Goal: Task Accomplishment & Management: Complete application form

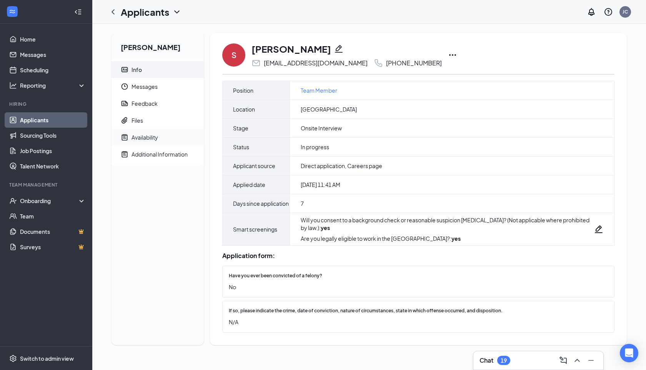
click at [155, 139] on div "Availability" at bounding box center [145, 138] width 27 height 8
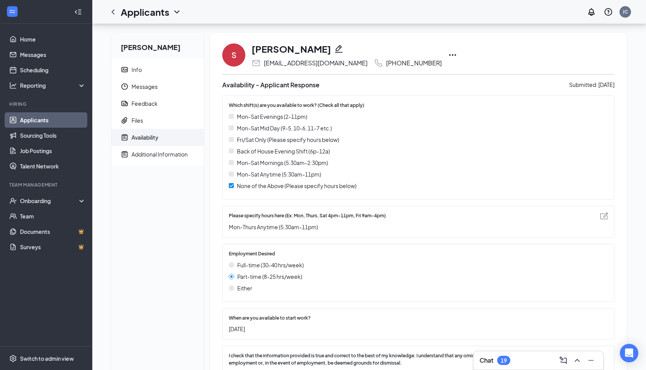
scroll to position [43, 0]
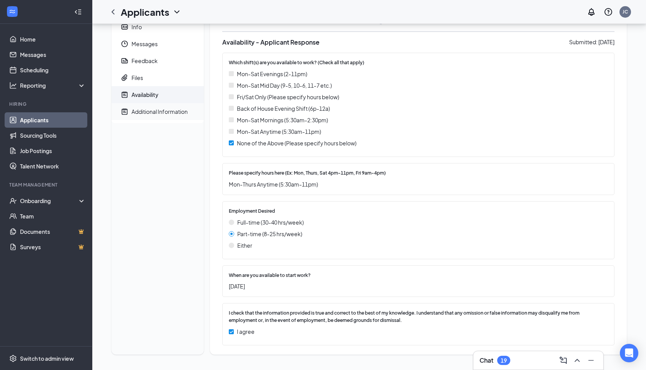
click at [147, 117] on span "Additional Information" at bounding box center [165, 111] width 66 height 17
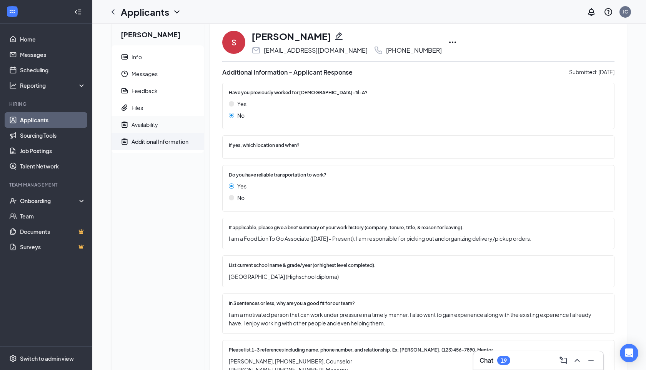
scroll to position [8, 0]
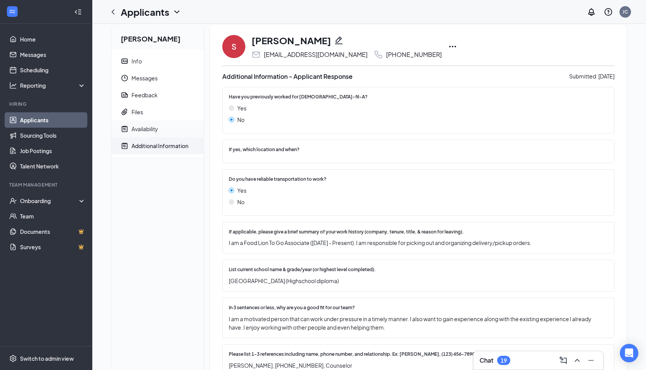
click at [167, 128] on span "Availability" at bounding box center [165, 128] width 66 height 17
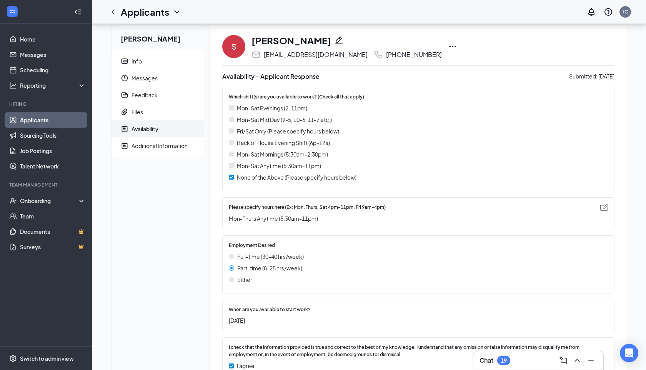
scroll to position [43, 0]
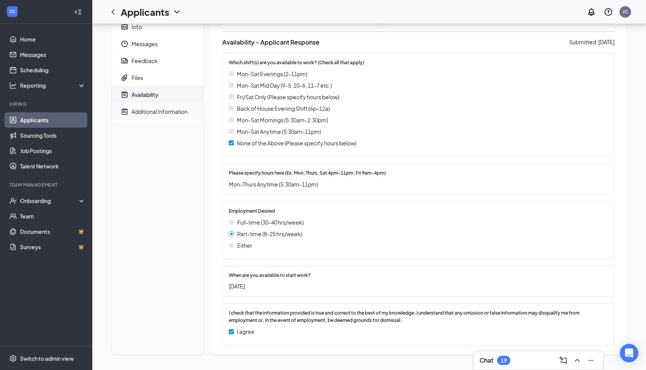
click at [152, 114] on div "Additional Information" at bounding box center [160, 112] width 56 height 8
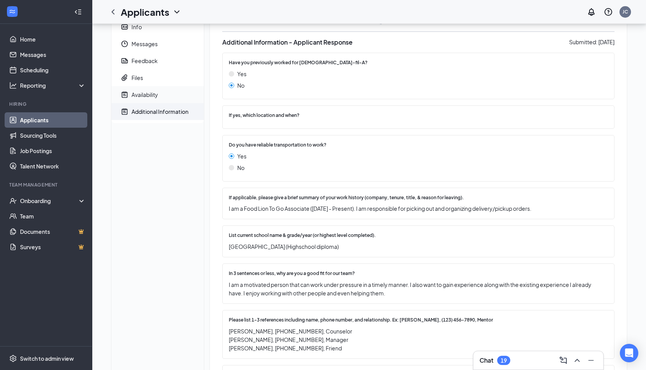
click at [160, 97] on span "Availability" at bounding box center [165, 94] width 66 height 17
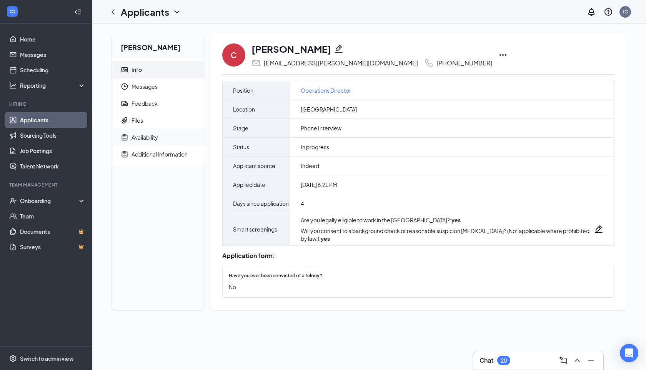
click at [148, 134] on div "Availability" at bounding box center [145, 138] width 27 height 8
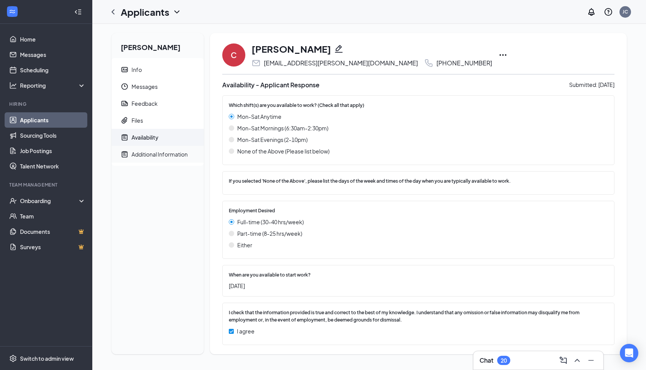
click at [149, 150] on div "Additional Information" at bounding box center [160, 154] width 56 height 8
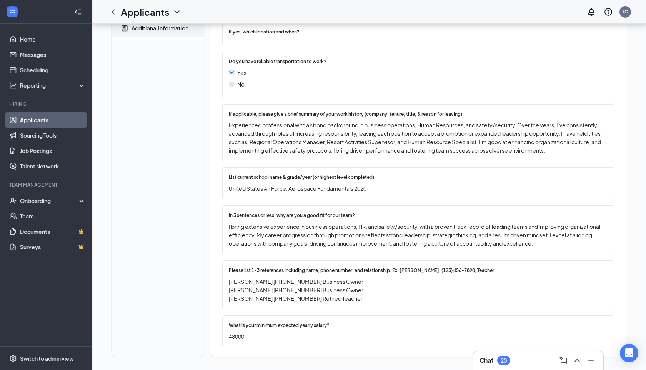
scroll to position [128, 0]
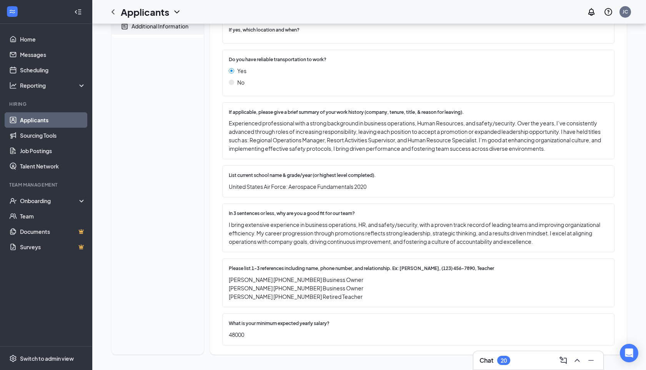
click at [217, 229] on div "C [PERSON_NAME] [EMAIL_ADDRESS][PERSON_NAME][DOMAIN_NAME] [PHONE_NUMBER] Additi…" at bounding box center [418, 130] width 417 height 450
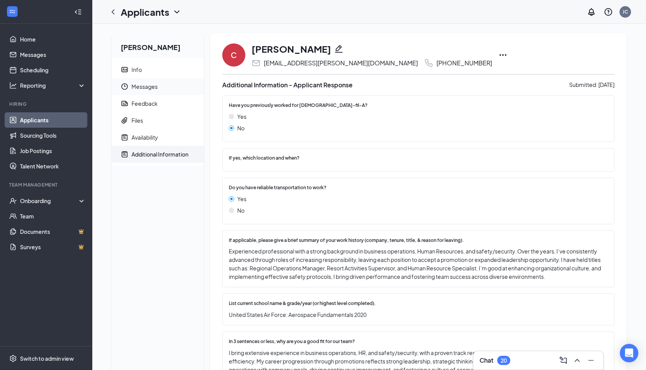
click at [146, 89] on span "Messages" at bounding box center [165, 86] width 66 height 17
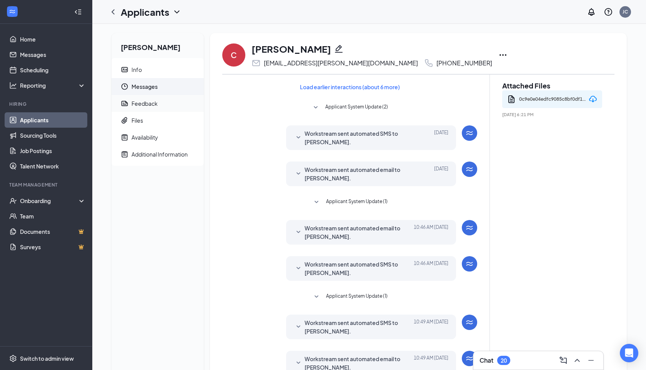
click at [141, 106] on div "Feedback" at bounding box center [145, 104] width 26 height 8
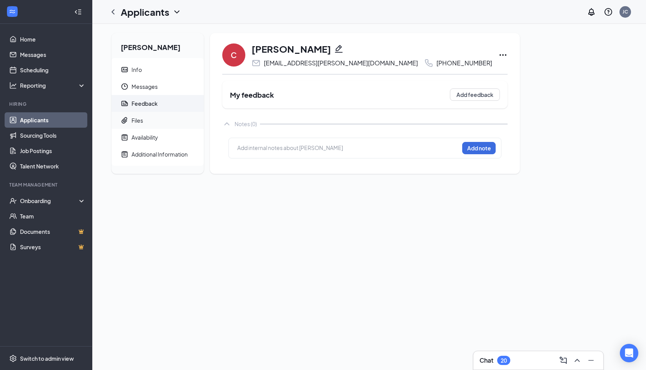
click at [147, 121] on span "Files" at bounding box center [165, 120] width 66 height 17
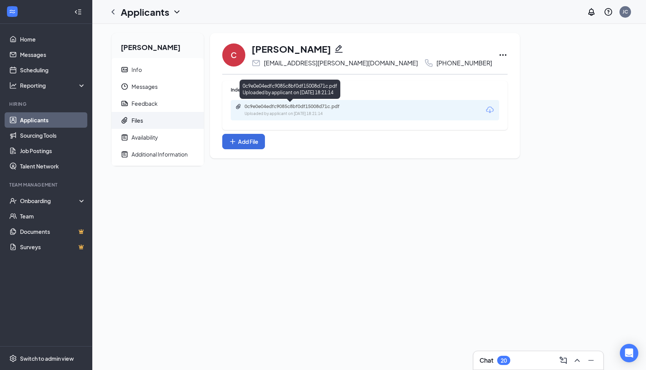
click at [320, 105] on div "0c9e0e04edfc9085c8bf0df15008d71c.pdf" at bounding box center [299, 106] width 108 height 6
click at [141, 76] on span "Info" at bounding box center [165, 69] width 66 height 17
